Goal: Navigation & Orientation: Find specific page/section

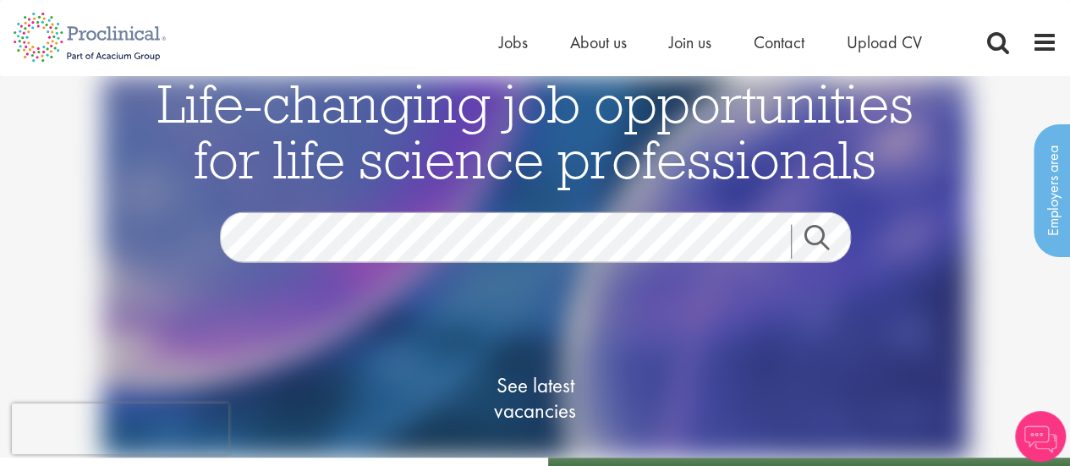
click at [526, 48] on ul "Home Jobs About us Join us Contact Upload CV" at bounding box center [731, 42] width 465 height 25
click at [513, 46] on span "Jobs" at bounding box center [513, 42] width 29 height 22
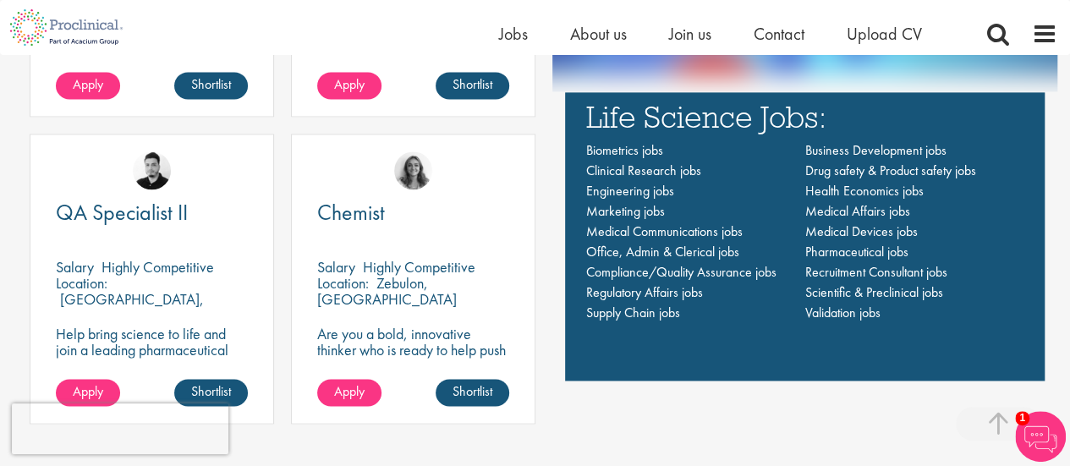
scroll to position [1184, 0]
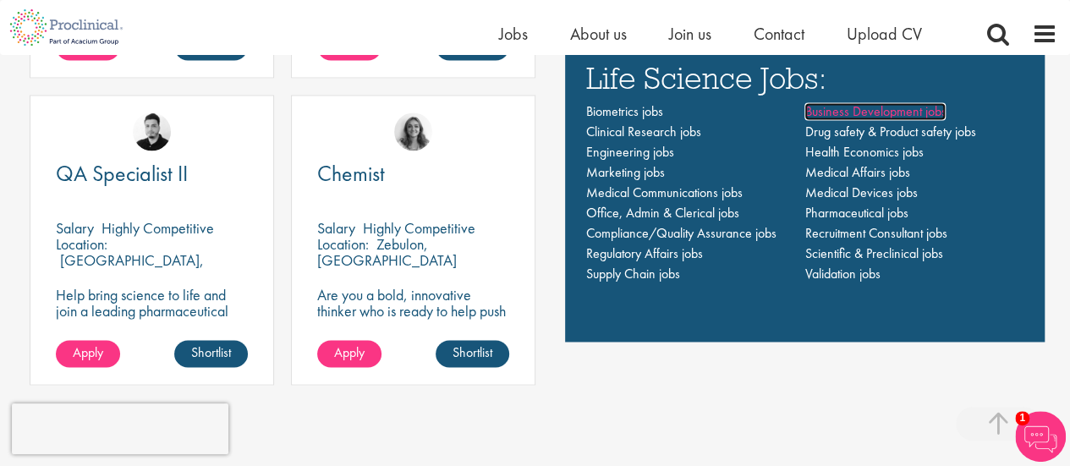
click at [870, 114] on span "Business Development jobs" at bounding box center [874, 111] width 141 height 18
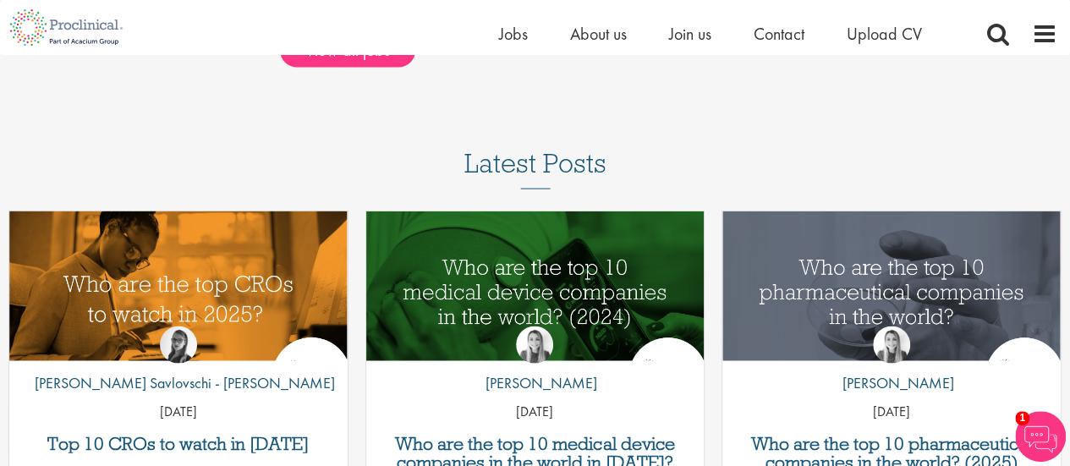
scroll to position [1624, 0]
